Goal: Entertainment & Leisure: Consume media (video, audio)

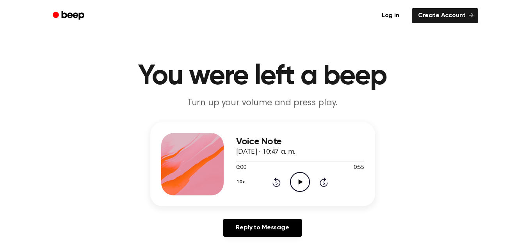
click at [304, 182] on icon "Play Audio" at bounding box center [300, 182] width 20 height 20
click at [303, 185] on icon "Play Audio" at bounding box center [300, 182] width 20 height 20
click at [324, 182] on icon "Skip 5 seconds" at bounding box center [324, 182] width 9 height 10
click at [297, 183] on icon "Pause Audio" at bounding box center [300, 182] width 20 height 20
